Goal: Entertainment & Leisure: Consume media (video, audio)

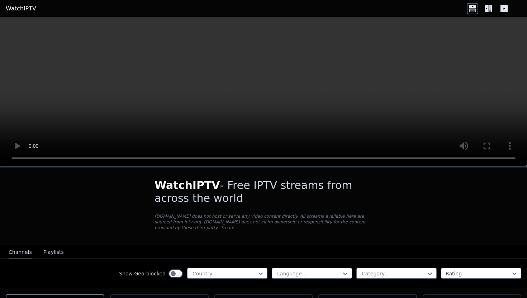
scroll to position [56, 0]
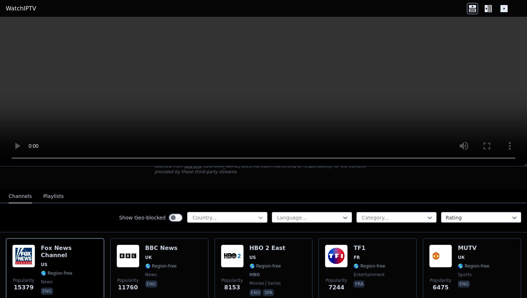
click at [258, 219] on icon at bounding box center [260, 217] width 7 height 7
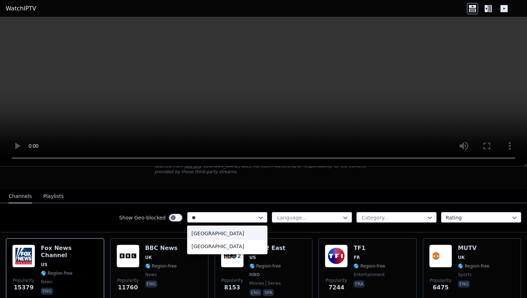
type input "***"
click at [226, 233] on div "[GEOGRAPHIC_DATA]" at bounding box center [227, 233] width 80 height 13
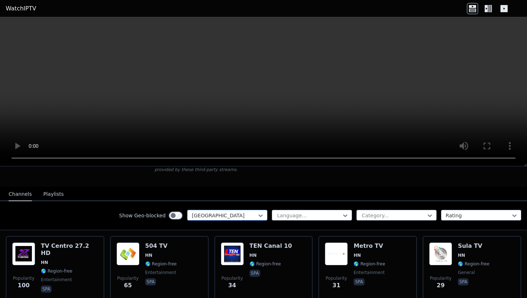
scroll to position [57, 0]
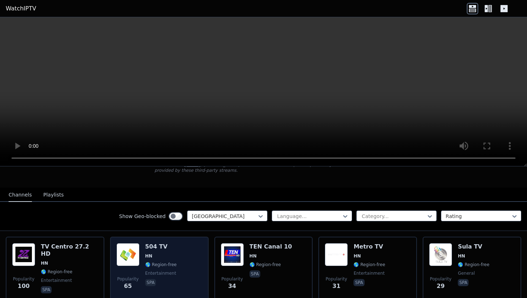
click at [175, 254] on div "Popularity 65 504 TV HN 🌎 Region-free entertainment spa" at bounding box center [160, 269] width 86 height 52
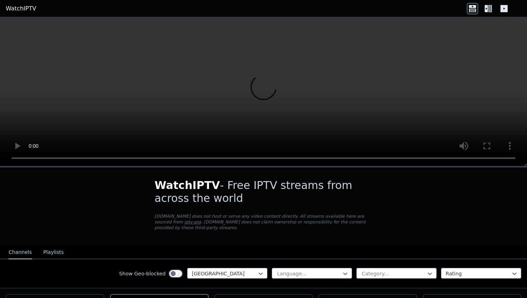
scroll to position [46, 0]
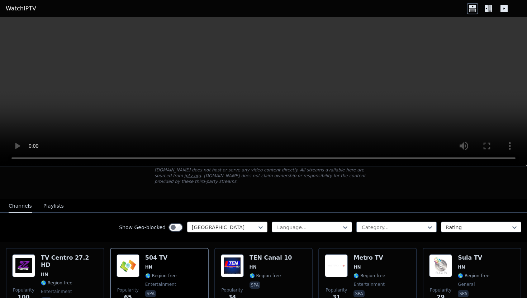
click at [255, 228] on div at bounding box center [224, 227] width 65 height 7
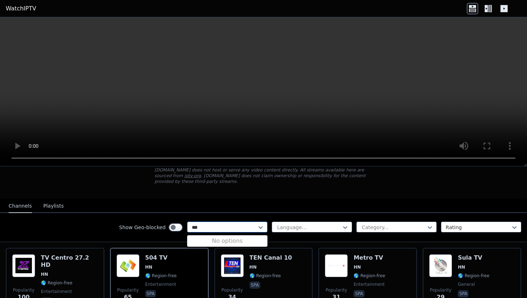
scroll to position [0, 0]
type input "*"
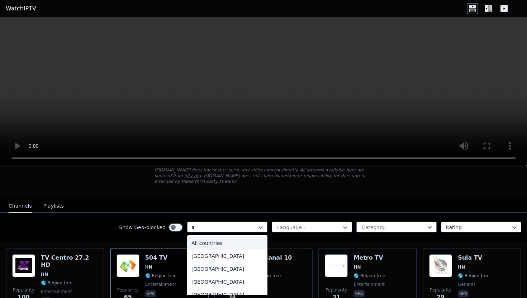
type input "**"
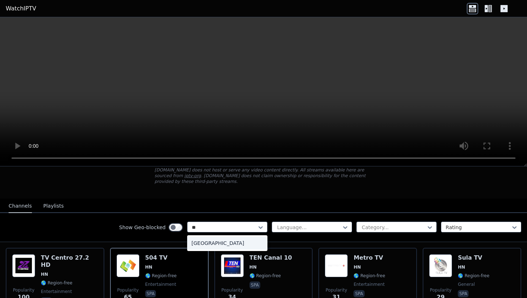
click at [217, 241] on div "[GEOGRAPHIC_DATA]" at bounding box center [227, 243] width 80 height 13
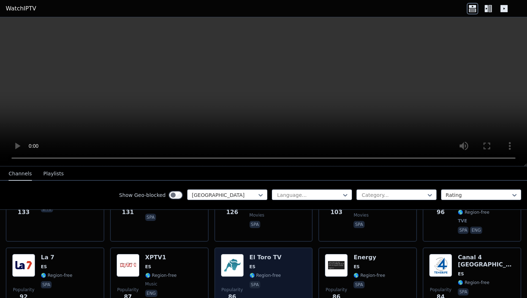
scroll to position [533, 0]
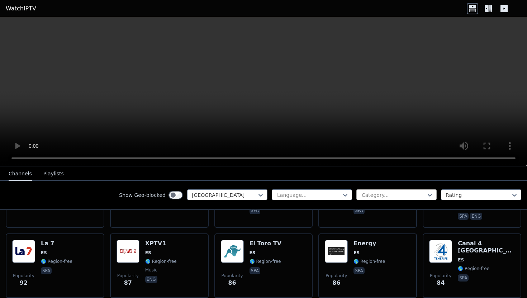
click at [376, 192] on div at bounding box center [393, 195] width 65 height 7
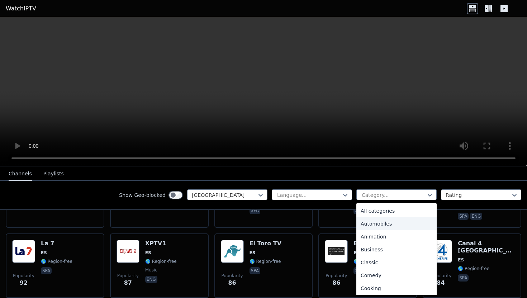
type input "*"
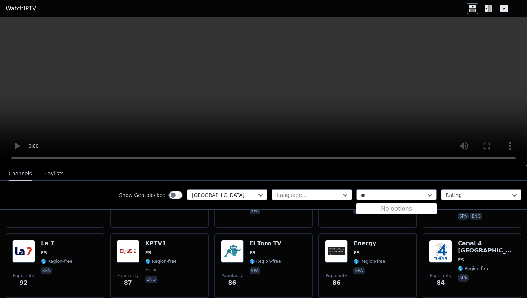
type input "*"
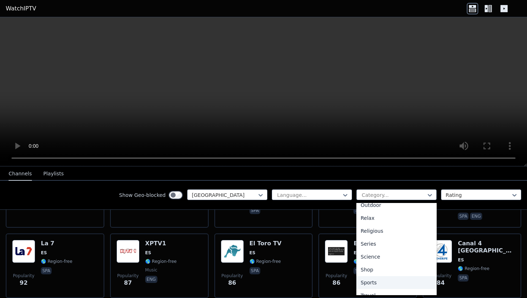
scroll to position [259, 0]
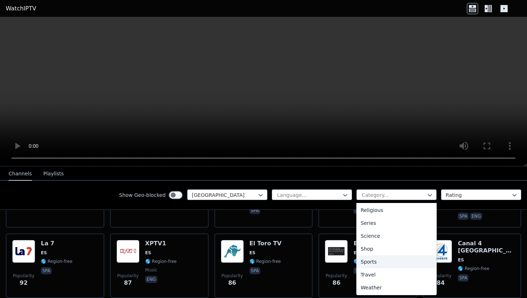
click at [376, 262] on div "Sports" at bounding box center [396, 261] width 80 height 13
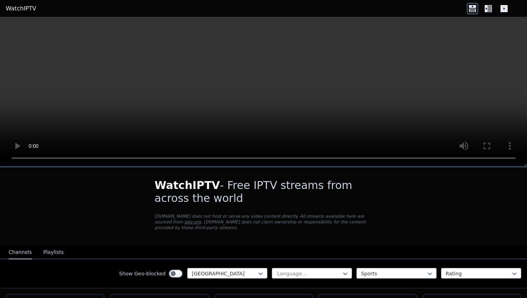
scroll to position [47, 0]
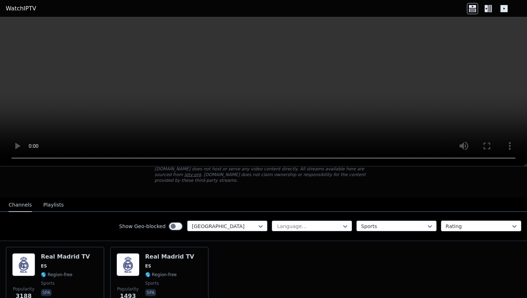
click at [463, 226] on div at bounding box center [478, 226] width 65 height 7
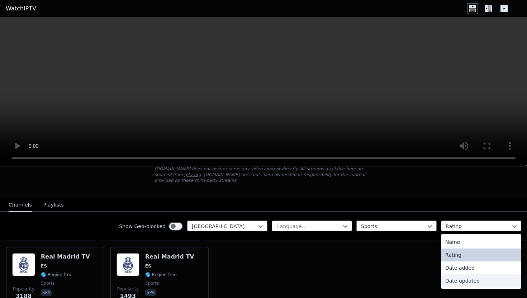
click at [402, 270] on div "Popularity 3188 Real Madrid TV ES 🌎 Region-free sports spa Popularity 1493 Real…" at bounding box center [263, 279] width 527 height 76
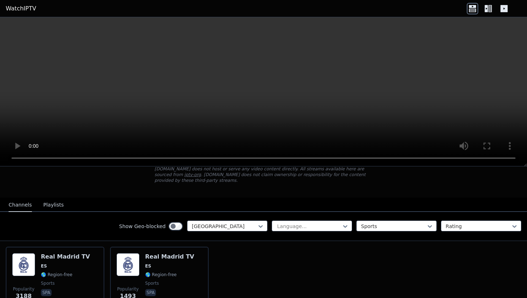
scroll to position [90, 0]
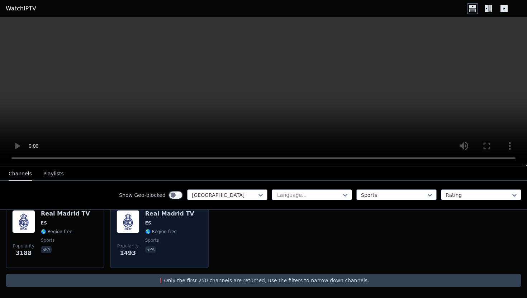
click at [169, 235] on div "Real Madrid TV ES 🌎 Region-free sports spa" at bounding box center [169, 236] width 49 height 52
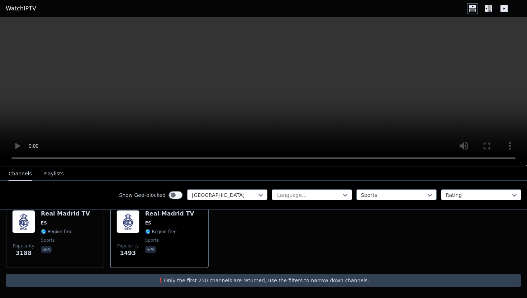
click at [51, 173] on button "Playlists" at bounding box center [53, 174] width 20 height 14
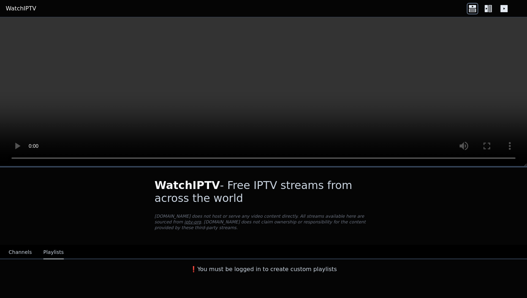
click at [18, 250] on button "Channels" at bounding box center [20, 253] width 23 height 14
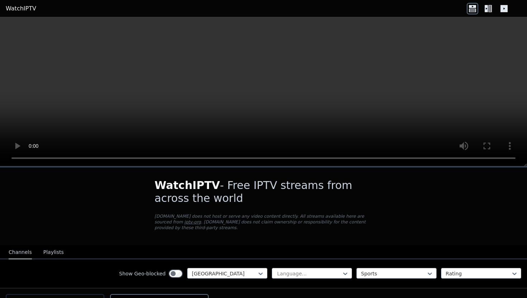
click at [25, 10] on link "WatchIPTV" at bounding box center [21, 8] width 30 height 9
click at [27, 6] on link "WatchIPTV" at bounding box center [21, 8] width 30 height 9
